Goal: Share content

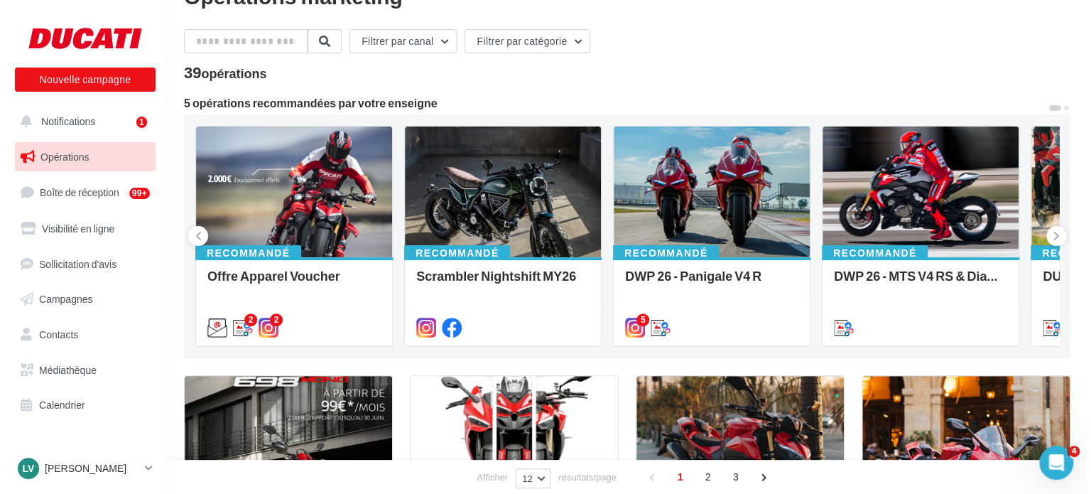
scroll to position [142, 0]
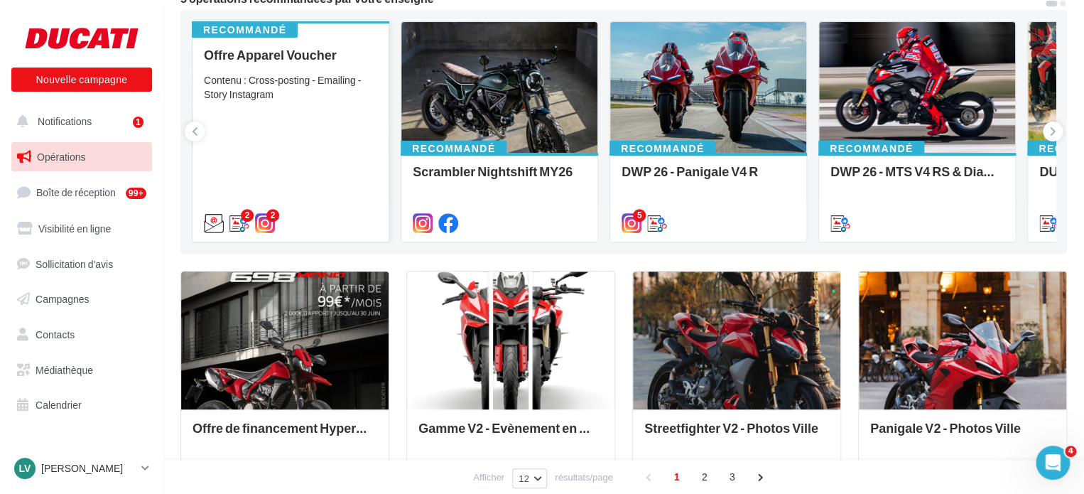
click at [291, 89] on div "Contenu : Cross-posting - Emailing - Story Instagram" at bounding box center [290, 87] width 173 height 28
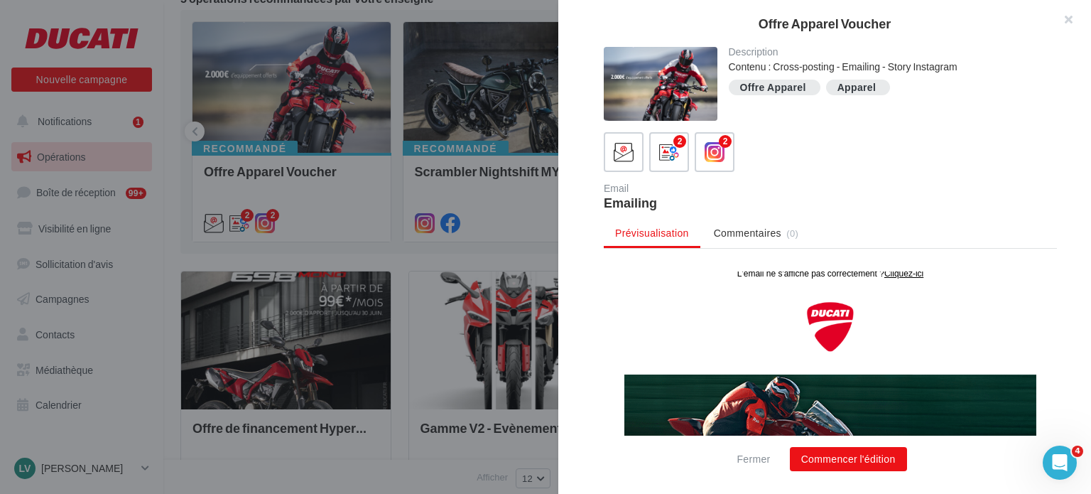
scroll to position [0, 0]
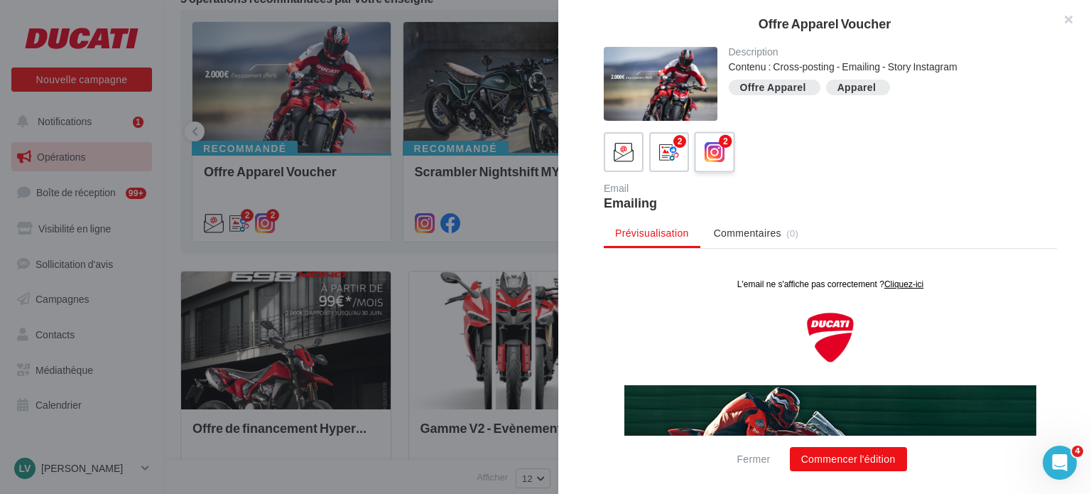
click at [716, 151] on icon at bounding box center [715, 152] width 21 height 21
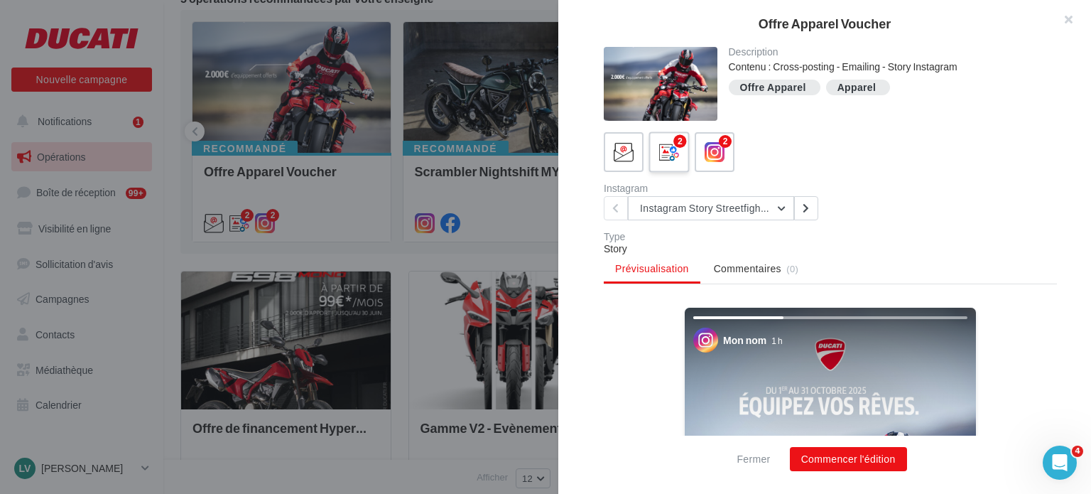
click at [672, 156] on icon at bounding box center [669, 152] width 21 height 21
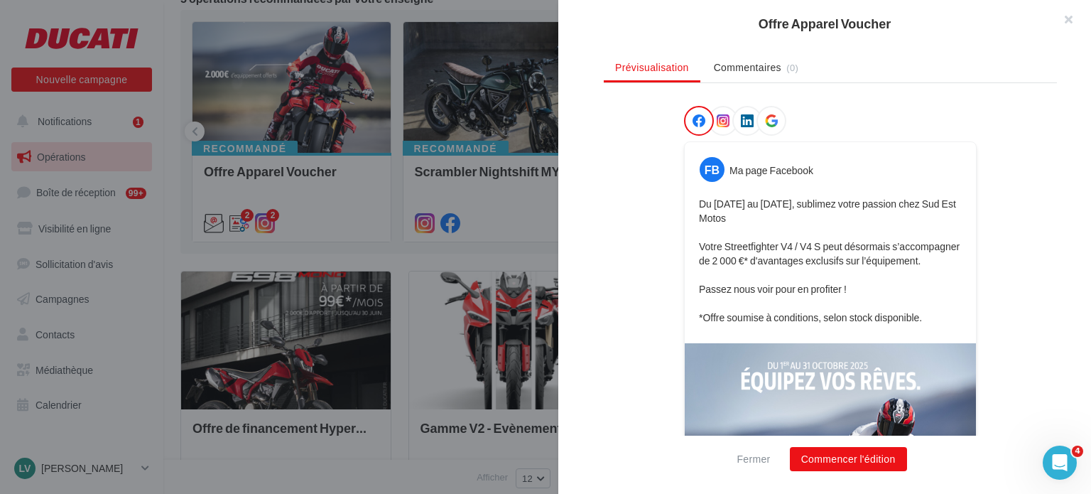
scroll to position [167, 0]
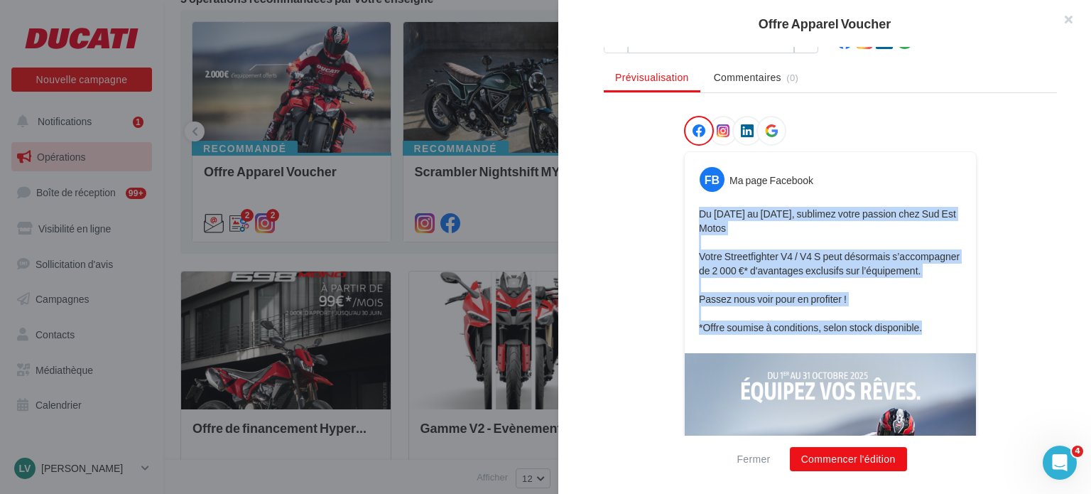
drag, startPoint x: 878, startPoint y: 320, endPoint x: 695, endPoint y: 212, distance: 212.3
click at [699, 212] on p "Du [DATE] au [DATE], sublimez votre passion chez Sud Est Motos Votre Streetfigh…" at bounding box center [830, 271] width 263 height 128
click at [896, 234] on p "Du [DATE] au [DATE], sublimez votre passion chez Sud Est Motos Votre Streetfigh…" at bounding box center [830, 271] width 263 height 128
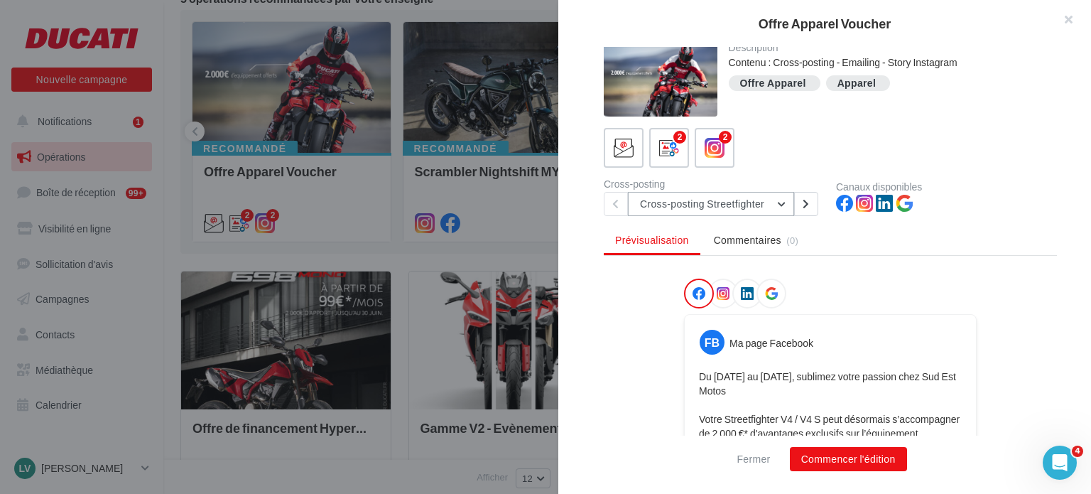
scroll to position [0, 0]
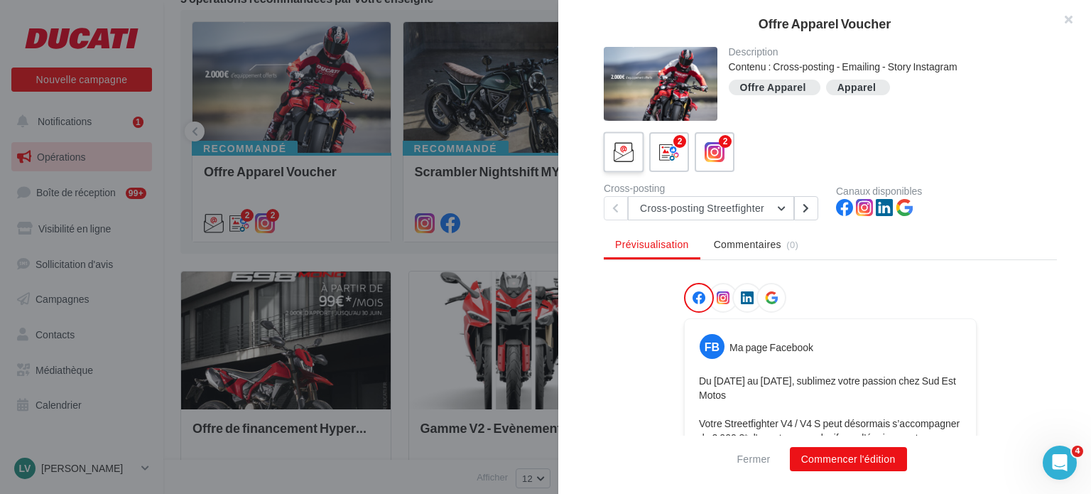
click at [633, 147] on icon at bounding box center [624, 152] width 21 height 21
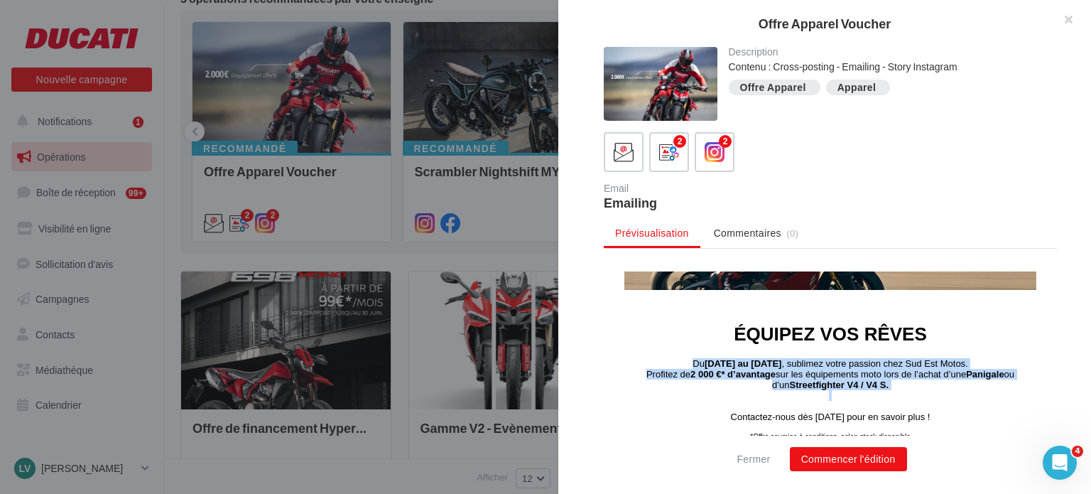
scroll to position [284, 0]
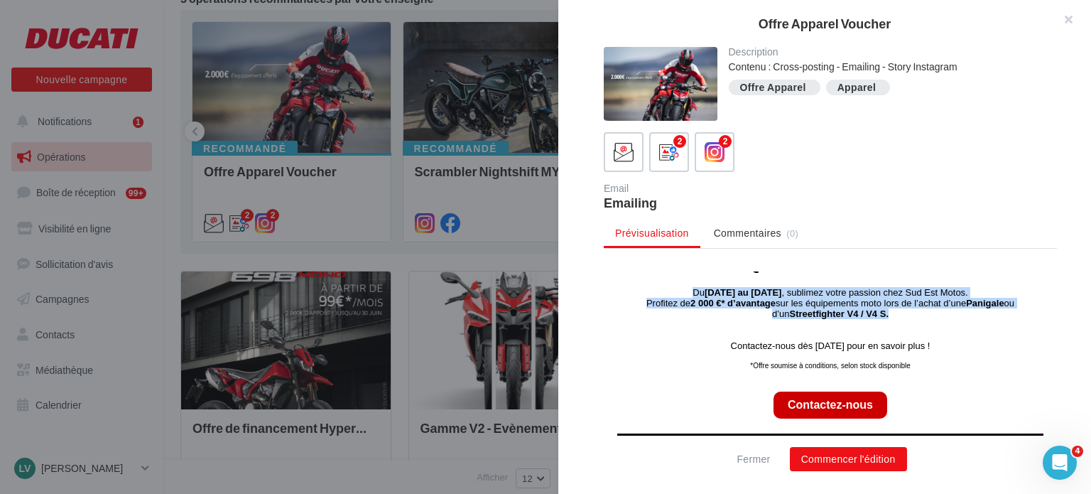
drag, startPoint x: 667, startPoint y: 354, endPoint x: 933, endPoint y: 317, distance: 268.9
click at [933, 317] on div "ÉQUIPEZ VOS RÊVES Du [DATE] au [DATE] , sublimez votre passion chez Sud Est Mot…" at bounding box center [830, 310] width 405 height 116
copy div "Du [DATE] au [DATE] , sublimez votre passion chez Sud Est Motos. Profitez de 2 …"
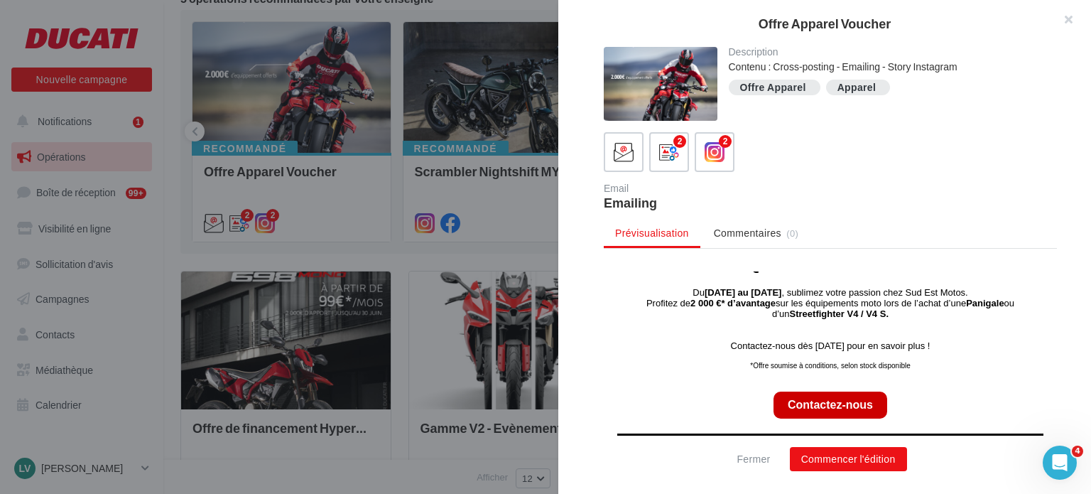
click at [787, 319] on p at bounding box center [830, 324] width 405 height 11
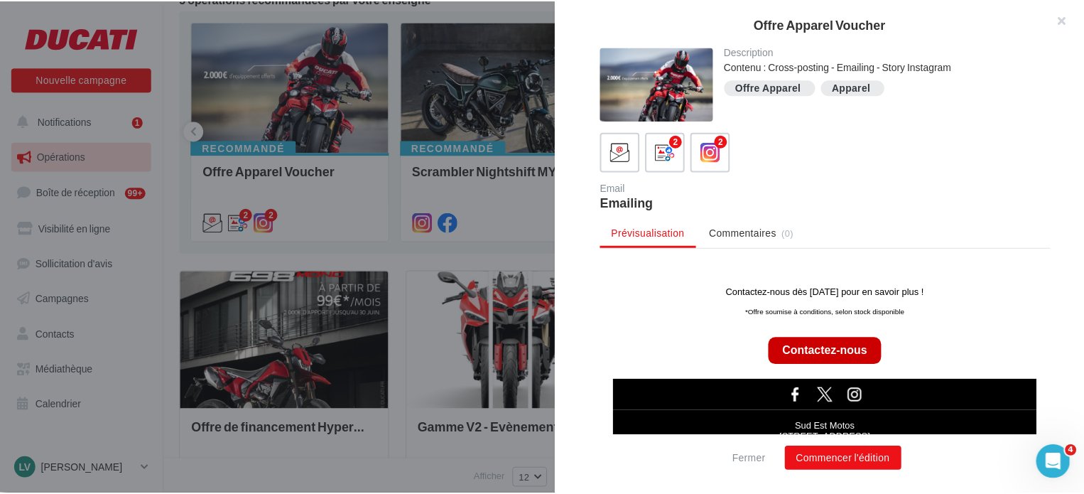
scroll to position [387, 0]
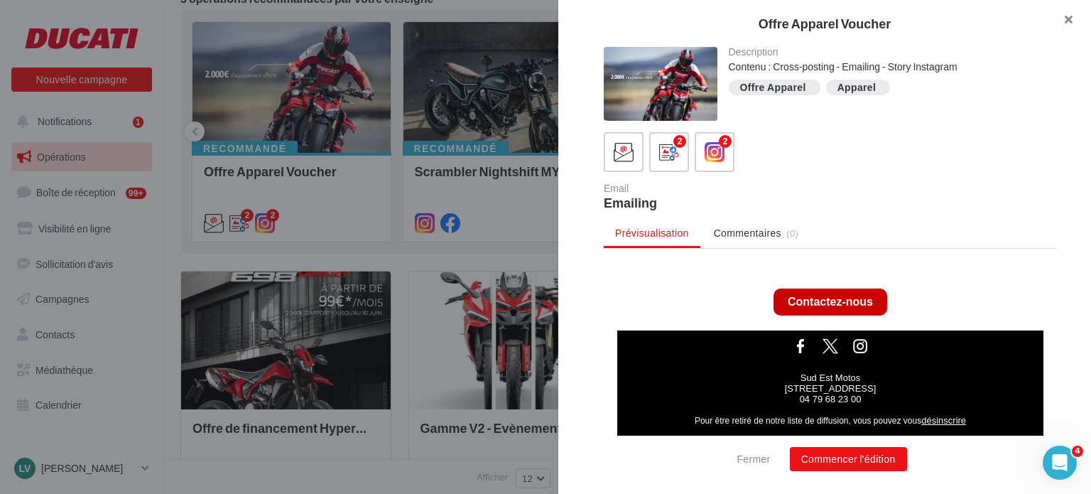
click at [1065, 13] on button "button" at bounding box center [1062, 21] width 57 height 43
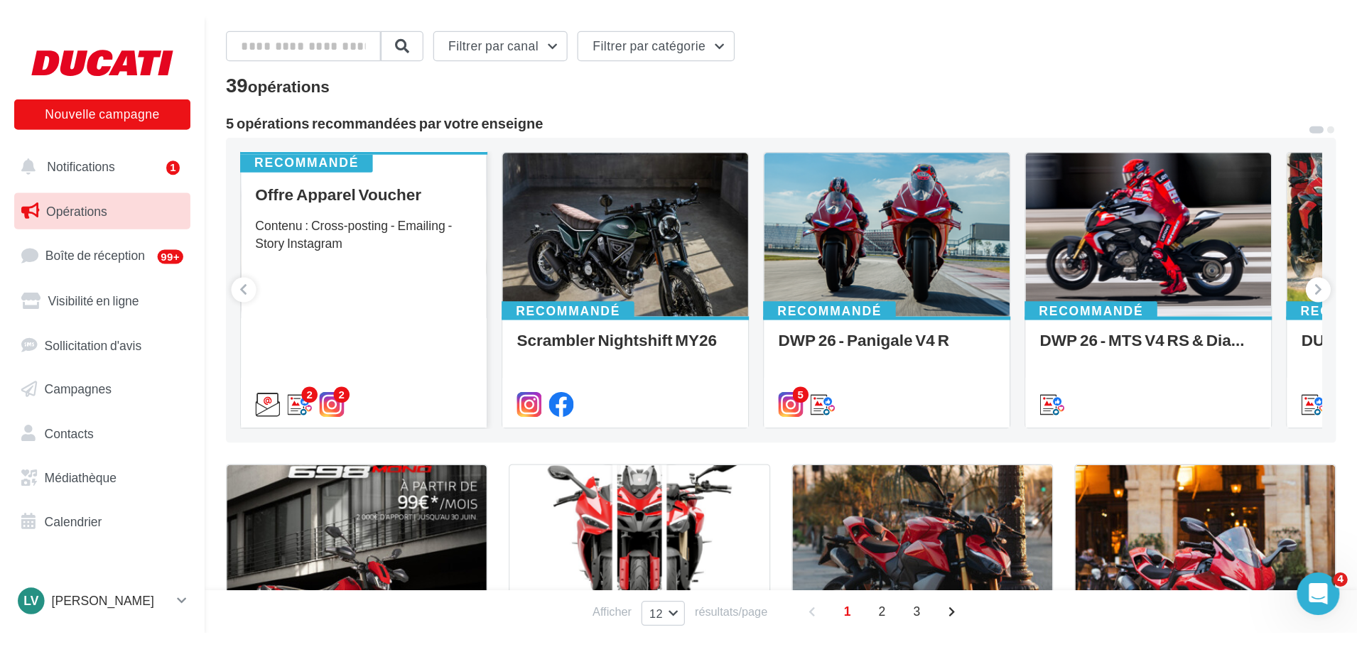
scroll to position [0, 0]
